Goal: Navigation & Orientation: Find specific page/section

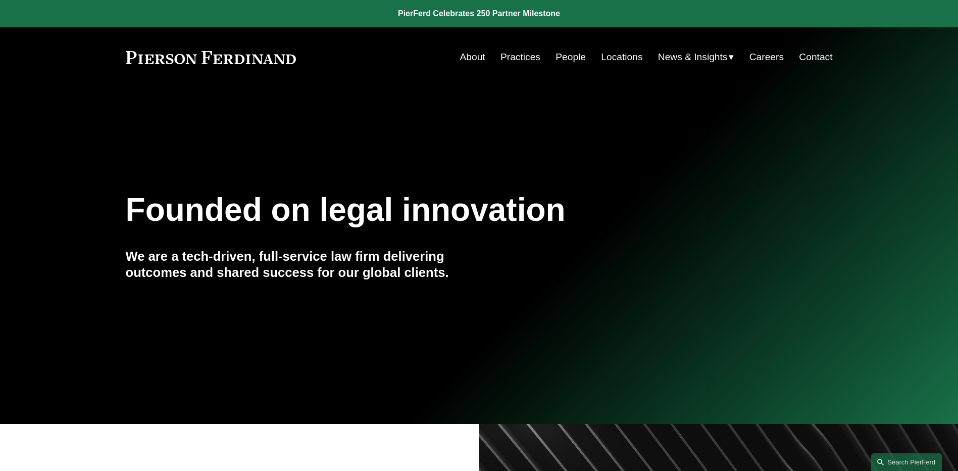
click at [0, 0] on span "News" at bounding box center [0, 0] width 0 height 0
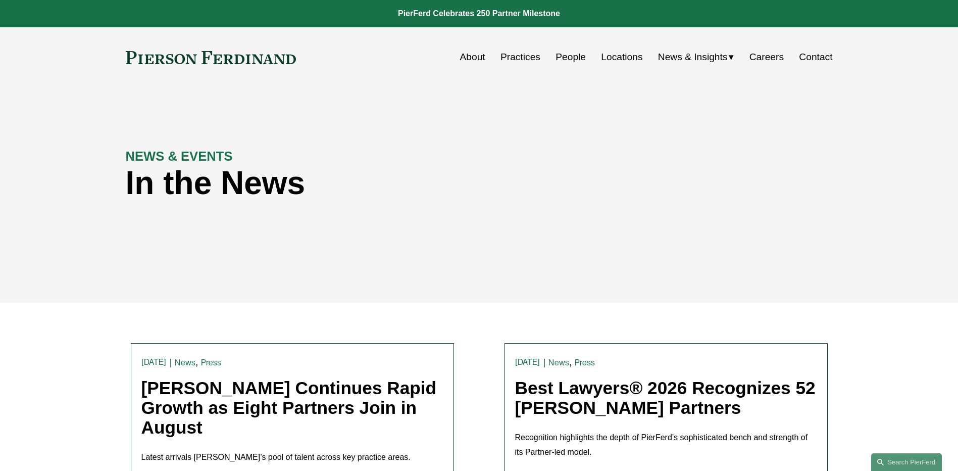
click at [570, 62] on link "People" at bounding box center [571, 56] width 30 height 19
